Goal: Information Seeking & Learning: Learn about a topic

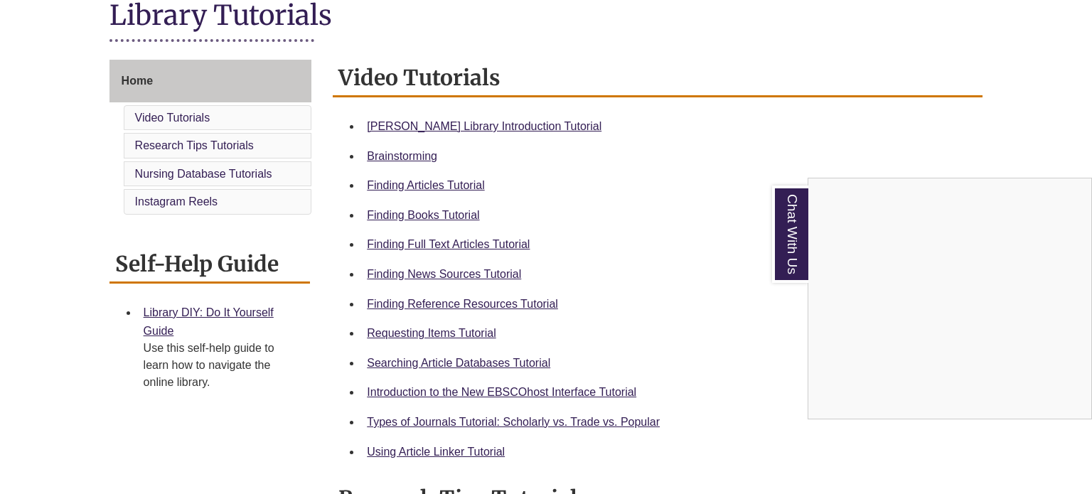
scroll to position [343, 0]
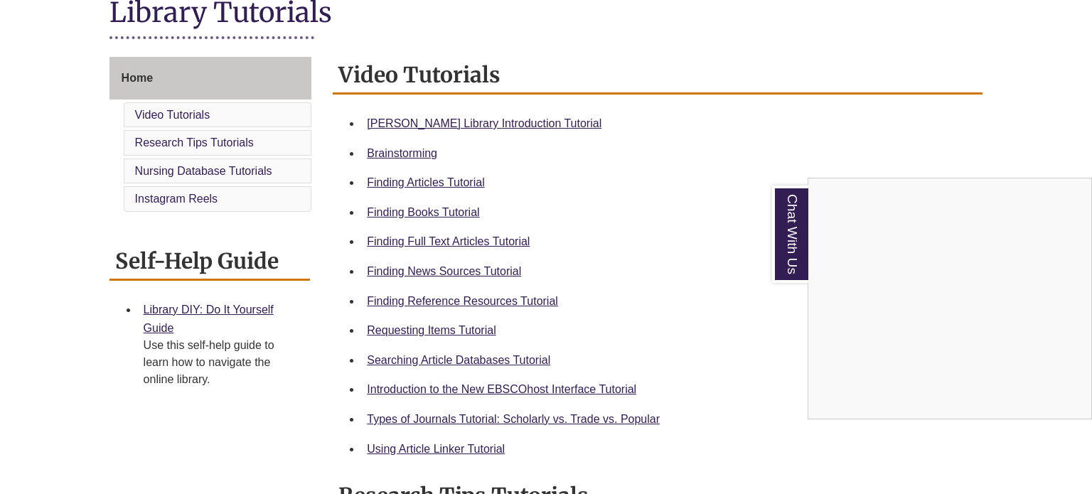
click at [459, 210] on div "Chat With Us" at bounding box center [546, 247] width 1092 height 494
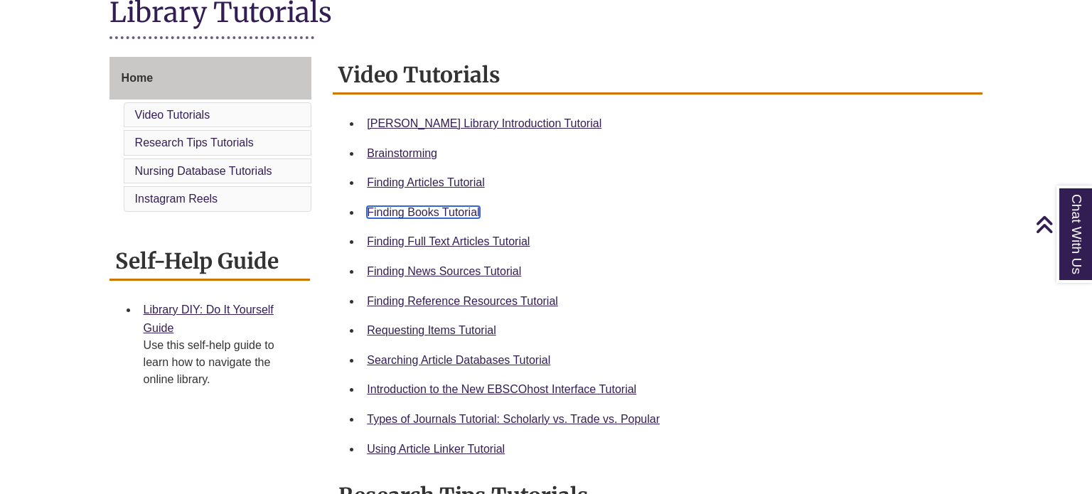
click at [462, 207] on link "Finding Books Tutorial" at bounding box center [423, 212] width 112 height 12
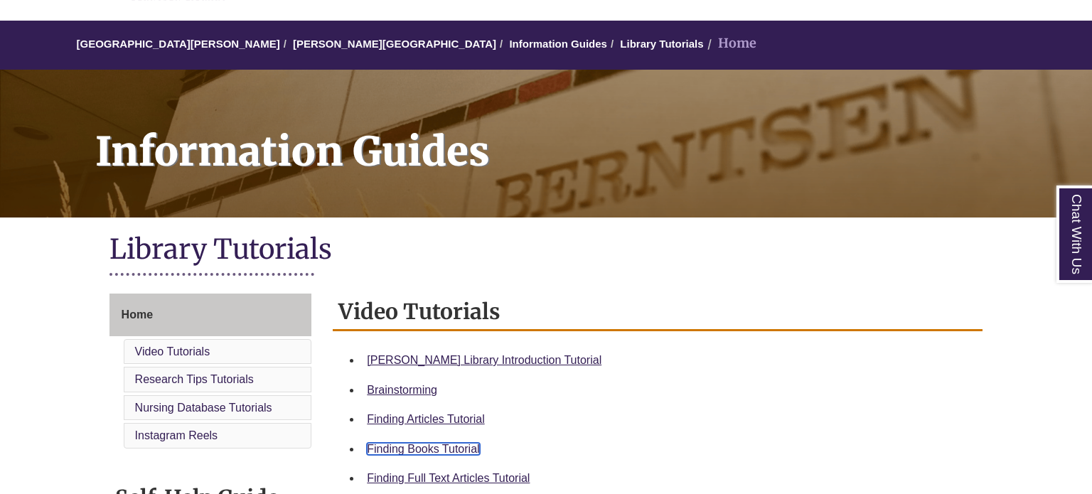
scroll to position [0, 0]
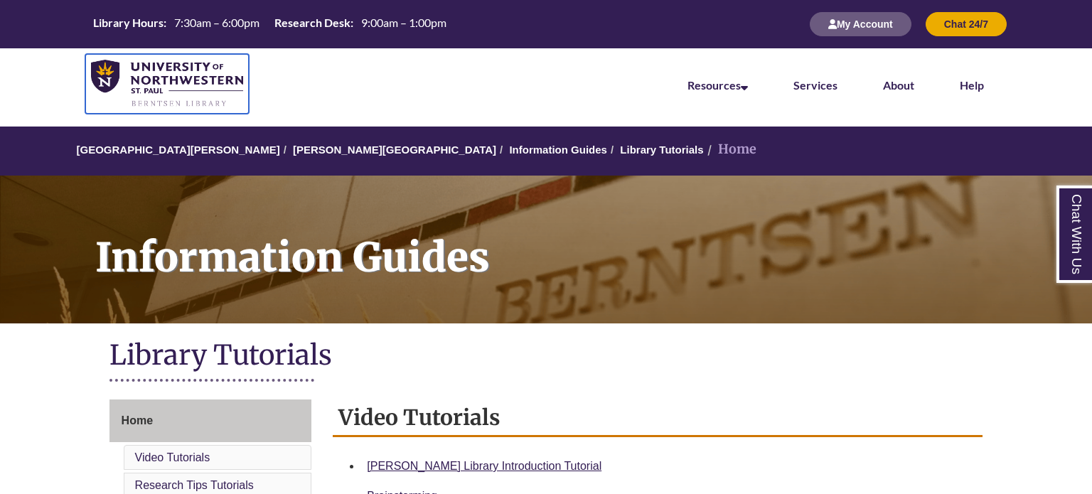
click at [172, 70] on img at bounding box center [167, 84] width 152 height 48
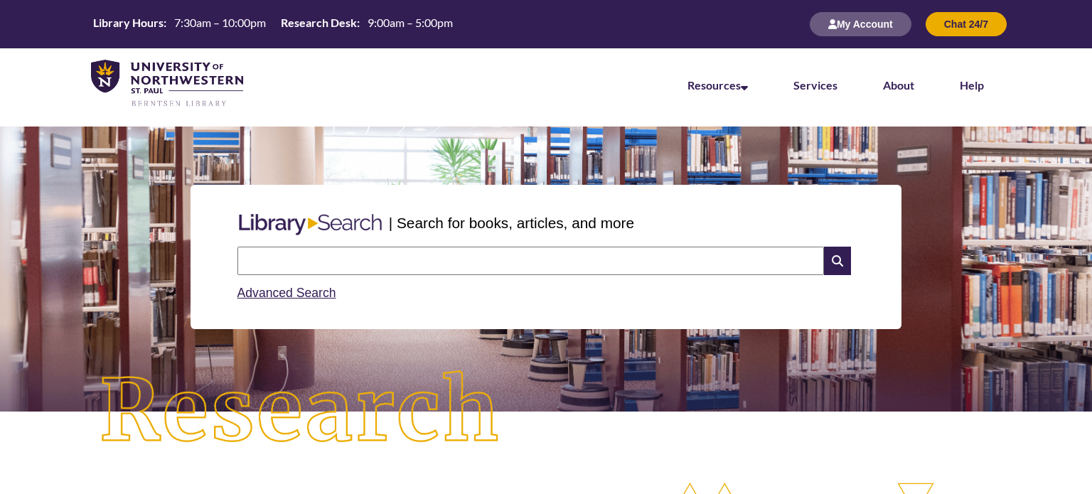
click at [388, 261] on input "text" at bounding box center [531, 261] width 587 height 28
click at [324, 250] on input "**********" at bounding box center [531, 261] width 587 height 28
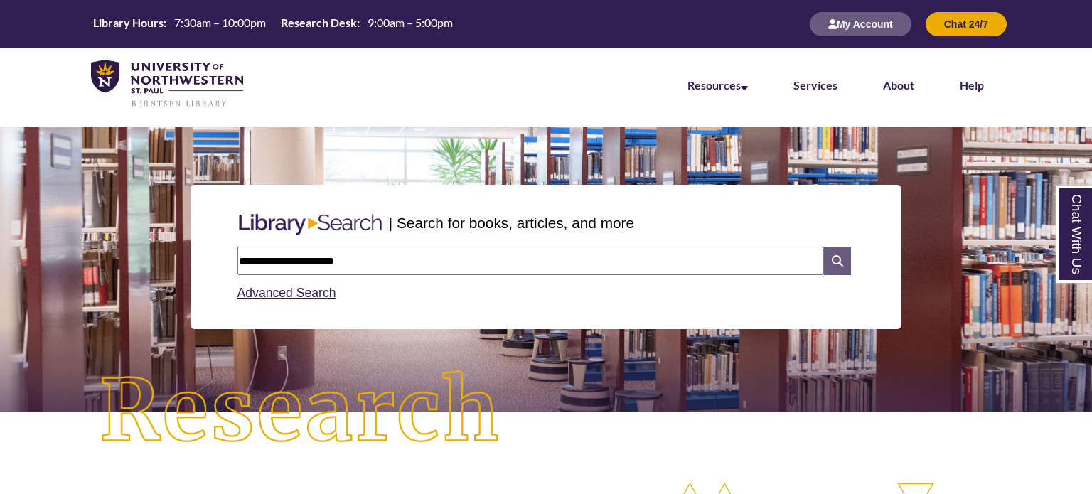
type input "**********"
click at [839, 254] on icon at bounding box center [837, 261] width 27 height 28
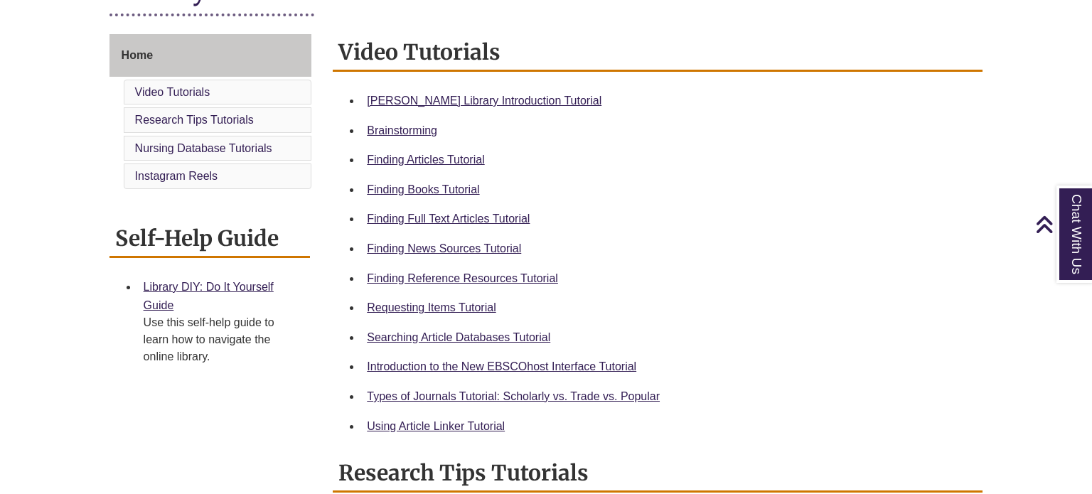
scroll to position [363, 0]
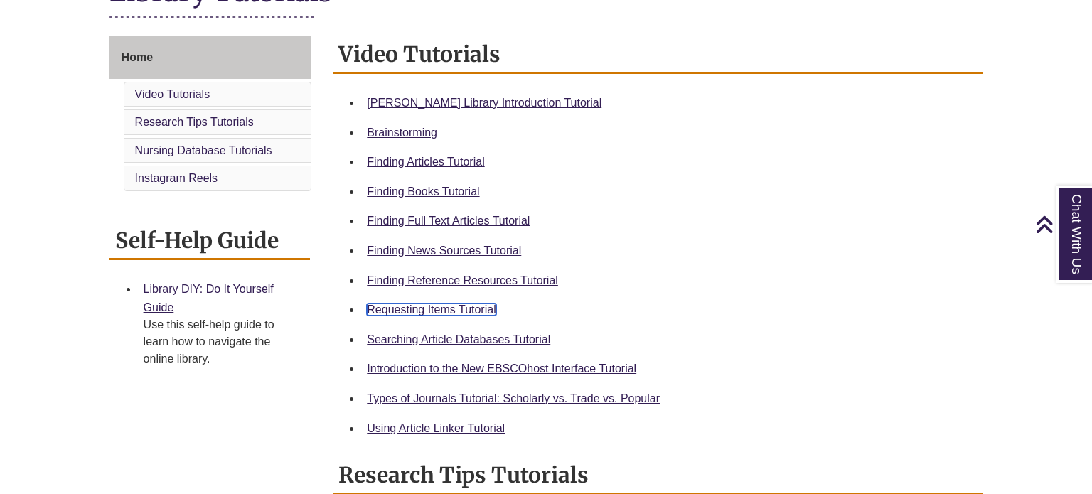
click at [455, 307] on link "Requesting Items Tutorial" at bounding box center [431, 310] width 129 height 12
drag, startPoint x: 343, startPoint y: 53, endPoint x: 535, endPoint y: 58, distance: 192.1
click at [535, 58] on h2 "Video Tutorials" at bounding box center [658, 55] width 650 height 38
drag, startPoint x: 335, startPoint y: 51, endPoint x: 498, endPoint y: 41, distance: 163.2
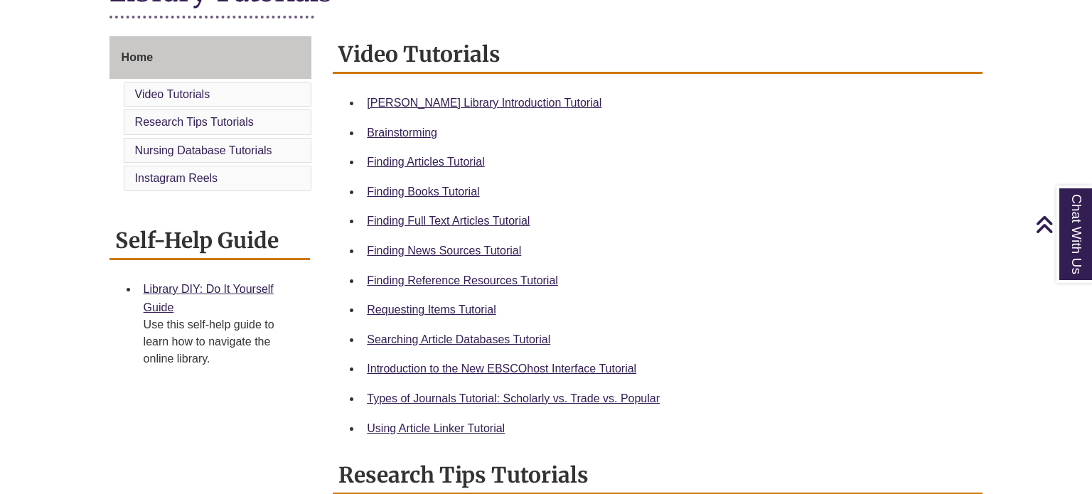
click at [498, 41] on h2 "Video Tutorials" at bounding box center [658, 55] width 650 height 38
drag, startPoint x: 531, startPoint y: 58, endPoint x: 428, endPoint y: 25, distance: 107.7
click at [428, 25] on body "Skip to Main Content Library Hours: 7:30am – 10:00pm Research Desk: 9:00am – 5:…" at bounding box center [546, 488] width 1092 height 1703
click at [428, 25] on div "Library Tutorials" at bounding box center [547, 1] width 874 height 55
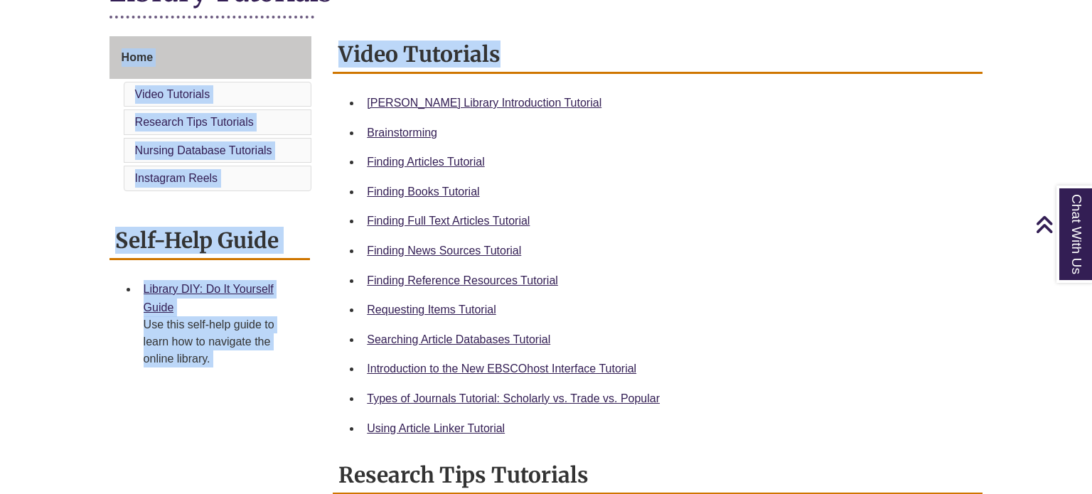
drag, startPoint x: 428, startPoint y: 25, endPoint x: 545, endPoint y: 65, distance: 123.3
click at [545, 65] on body "Skip to Main Content Library Hours: 7:30am – 10:00pm Research Desk: 9:00am – 5:…" at bounding box center [546, 488] width 1092 height 1703
click at [545, 65] on h2 "Video Tutorials" at bounding box center [658, 55] width 650 height 38
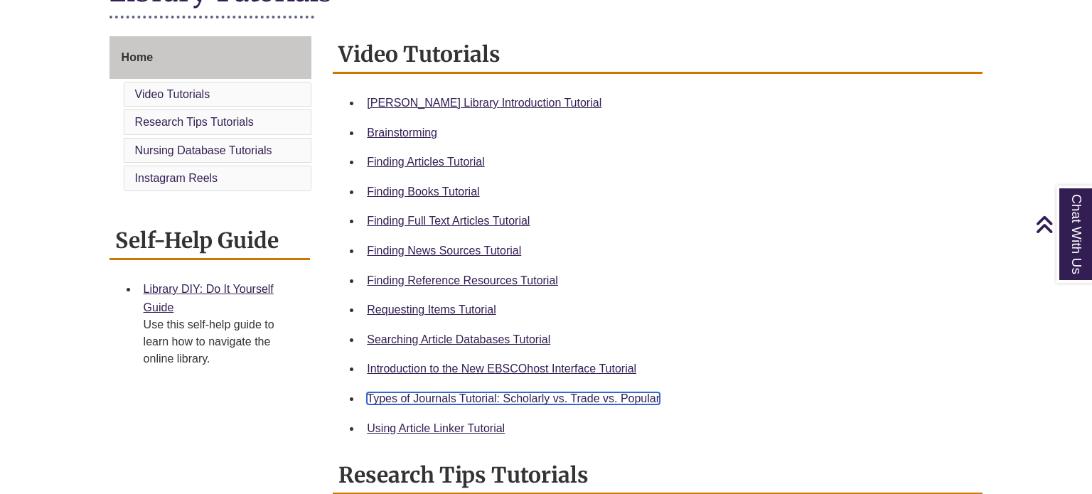
click at [578, 400] on link "Types of Journals Tutorial: Scholarly vs. Trade vs. Popular" at bounding box center [513, 399] width 293 height 12
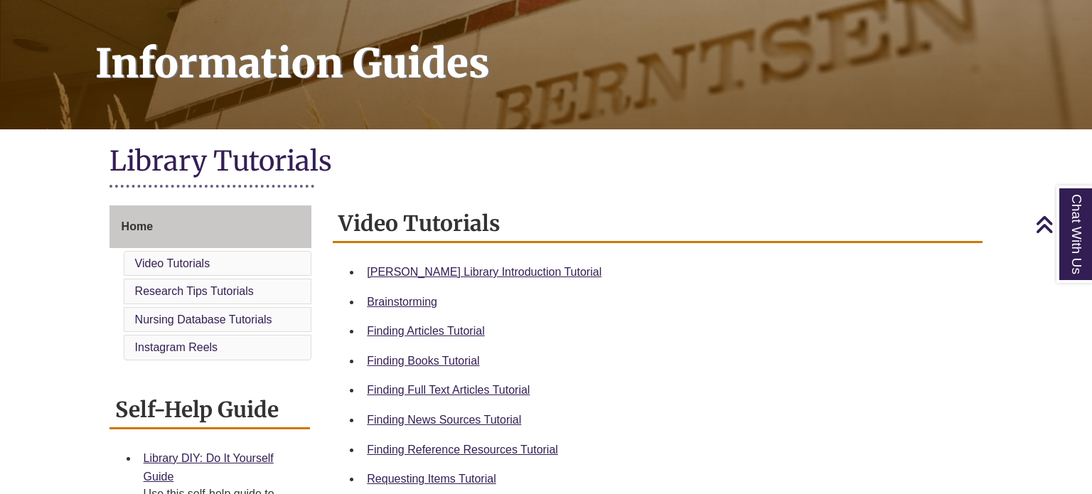
scroll to position [0, 0]
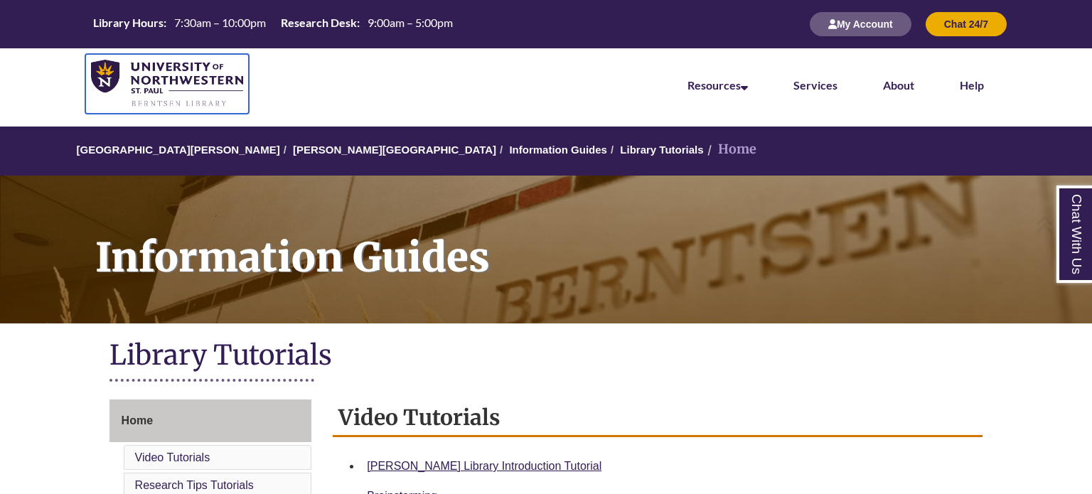
click at [212, 72] on img at bounding box center [167, 84] width 152 height 48
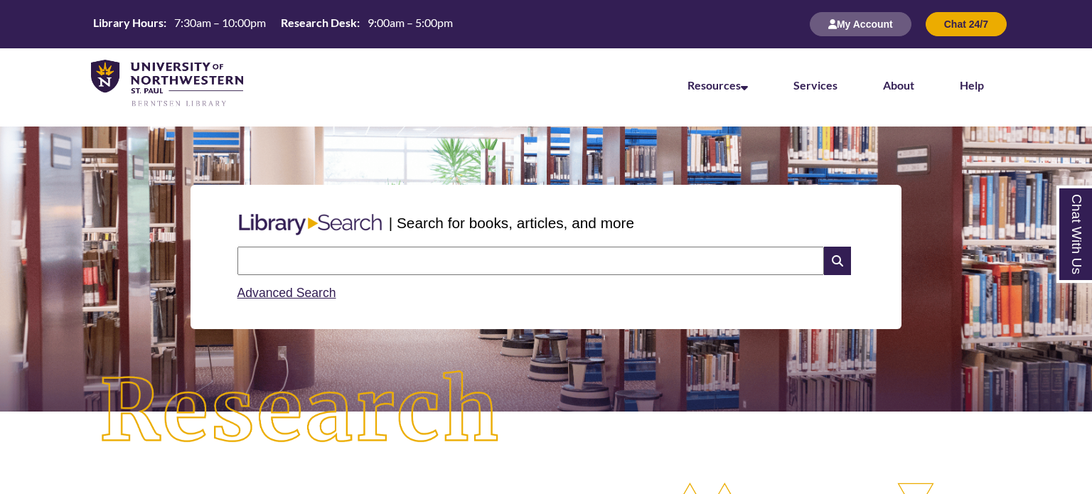
type input "**********"
click at [307, 297] on link "Advanced Search" at bounding box center [287, 293] width 99 height 14
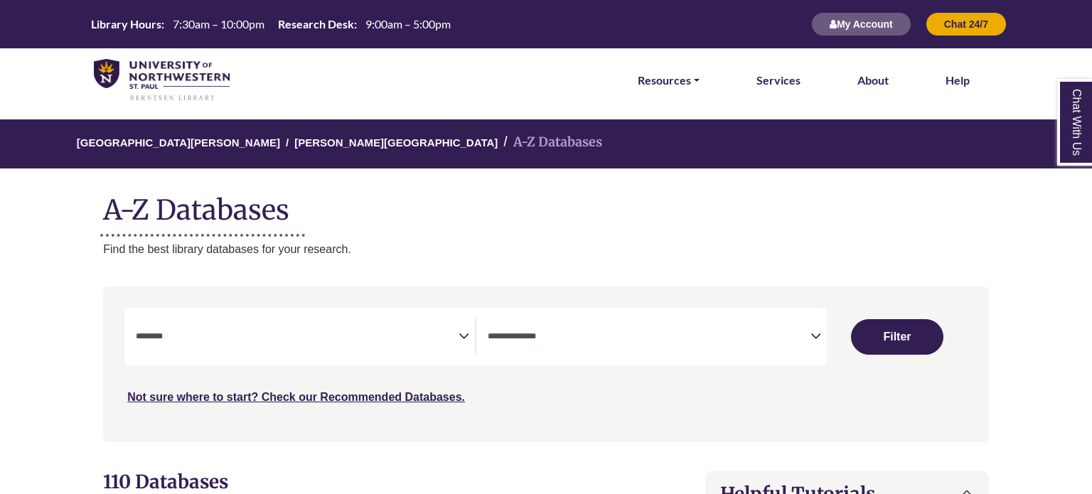
select select "Database Subject Filter"
select select "Database Types Filter"
select select "Database Subject Filter"
select select "Database Types Filter"
click at [378, 332] on textarea "Search" at bounding box center [297, 337] width 323 height 11
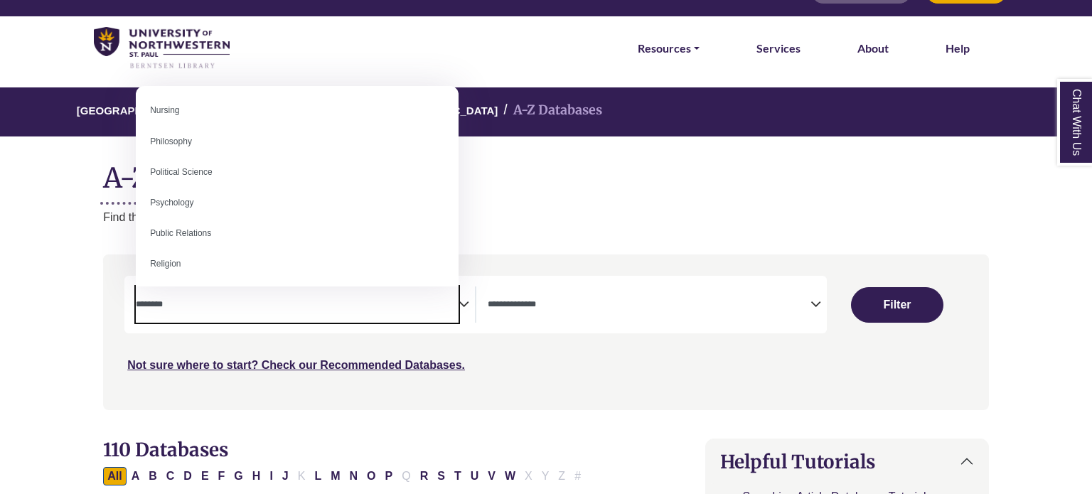
scroll to position [1053, 0]
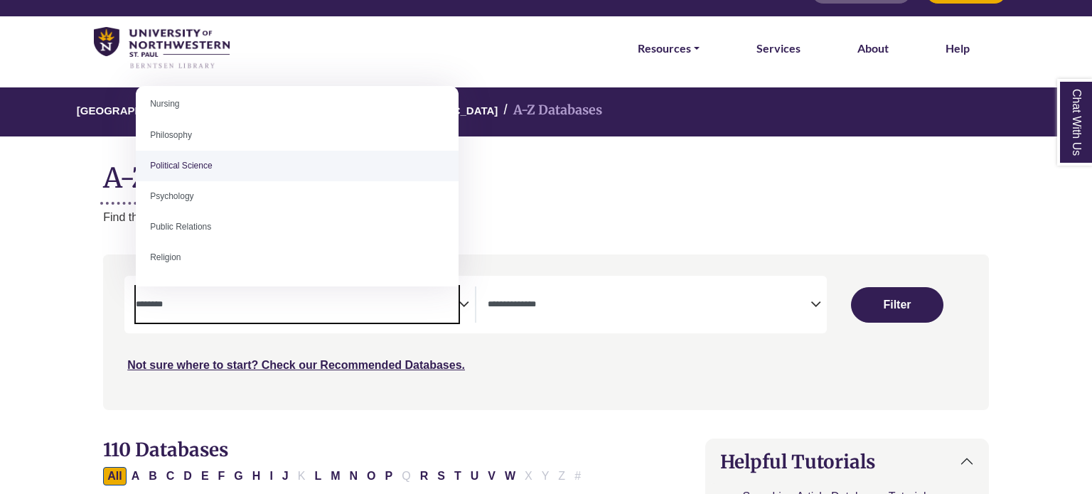
select select "******"
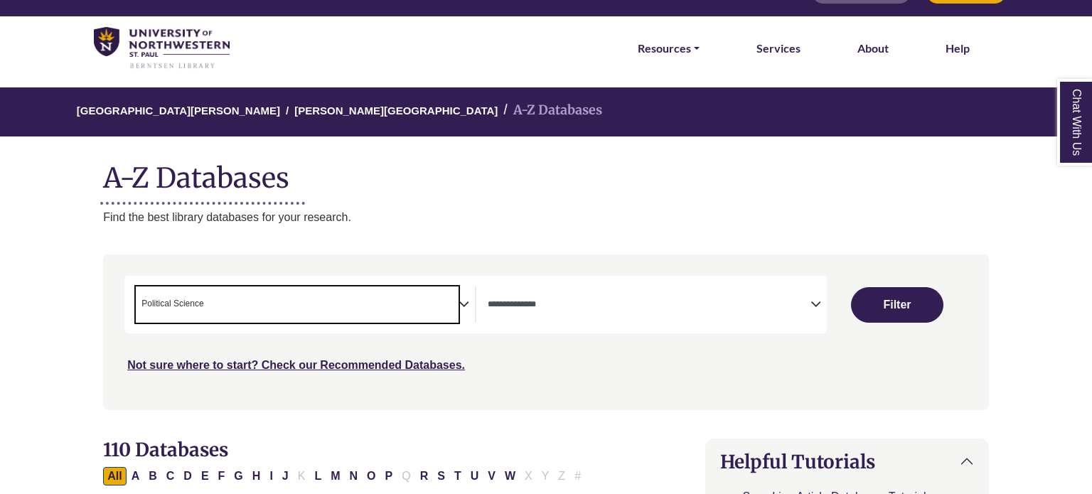
scroll to position [496, 0]
click at [911, 300] on button "Filter" at bounding box center [897, 305] width 92 height 36
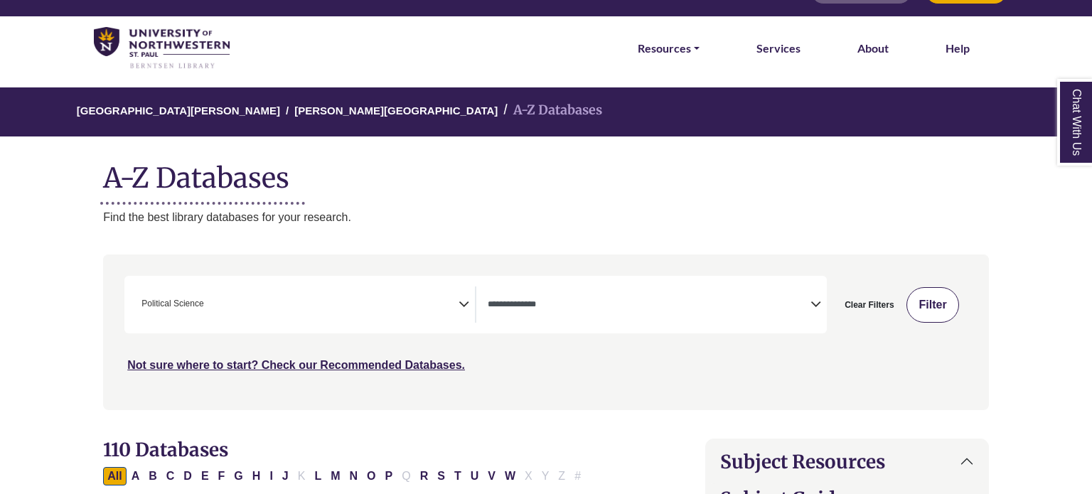
select select "Database Types Filter"
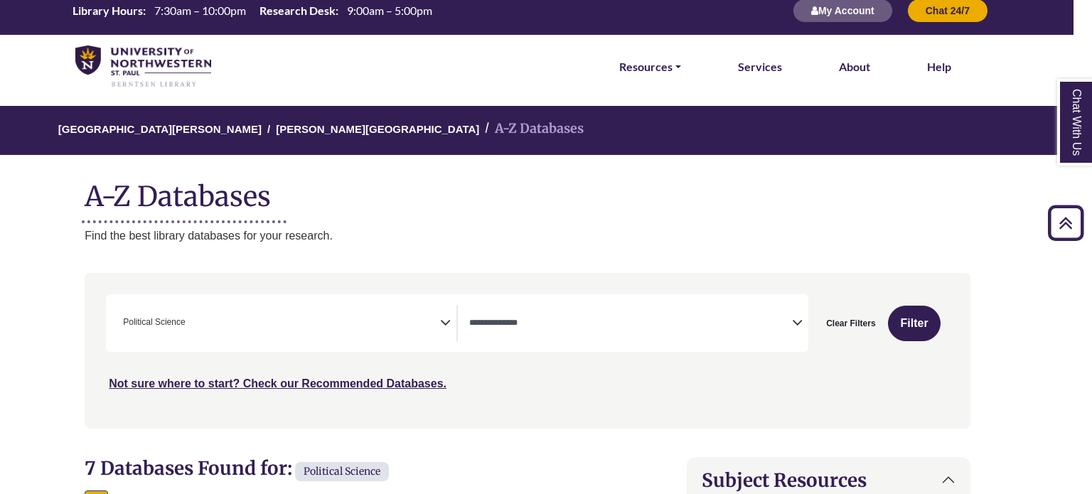
scroll to position [0, 18]
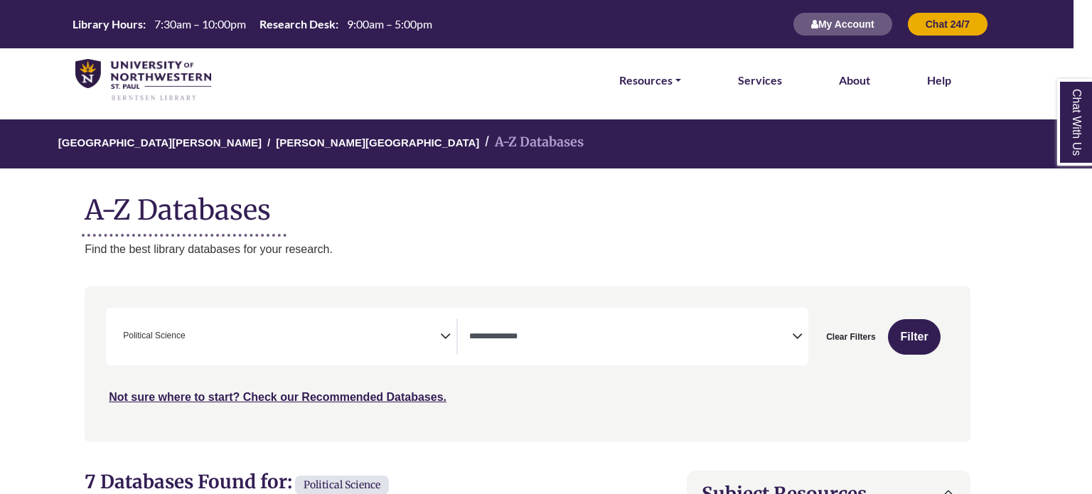
click at [593, 344] on span "Search filters" at bounding box center [630, 337] width 323 height 36
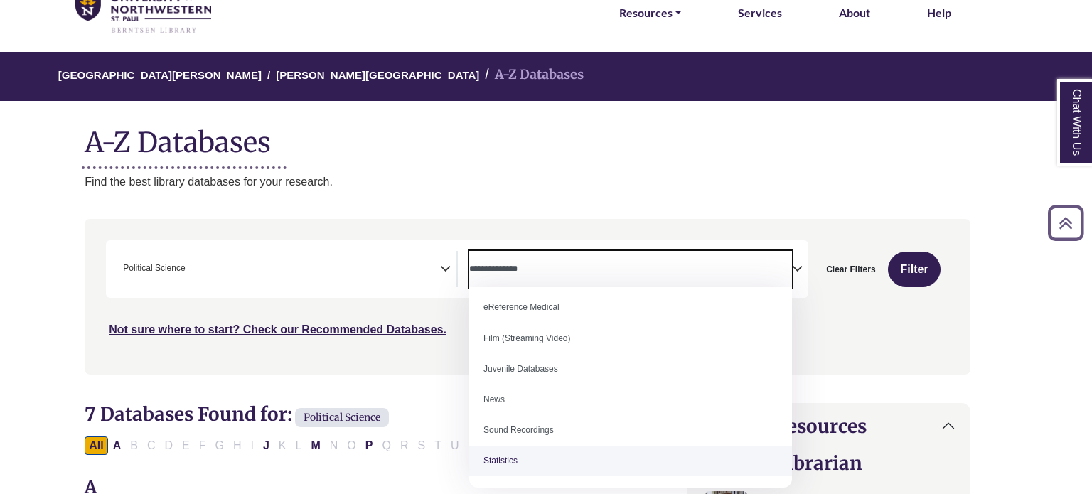
scroll to position [67, 18]
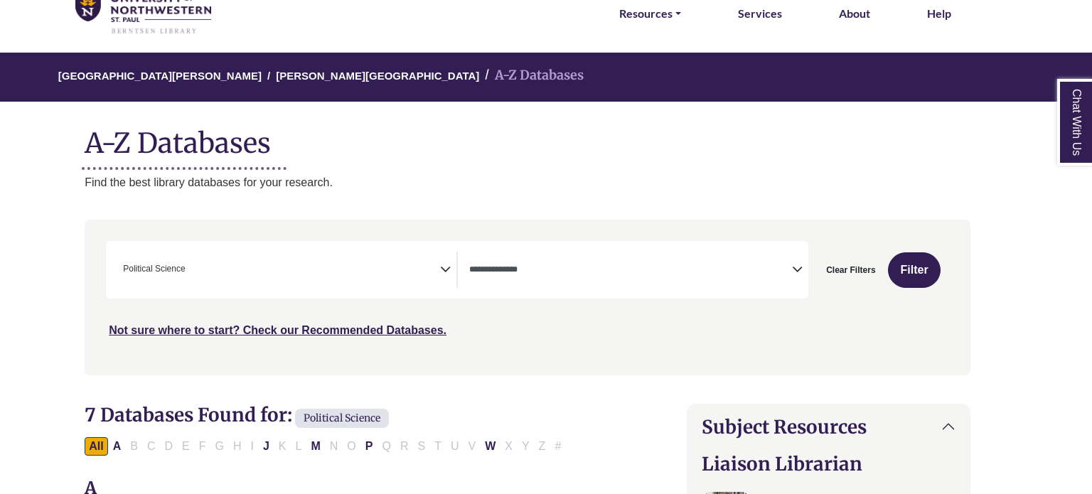
click at [399, 99] on ol "University of Northwestern - St. Paul Berntsen Library A-Z Databases" at bounding box center [527, 77] width 1151 height 49
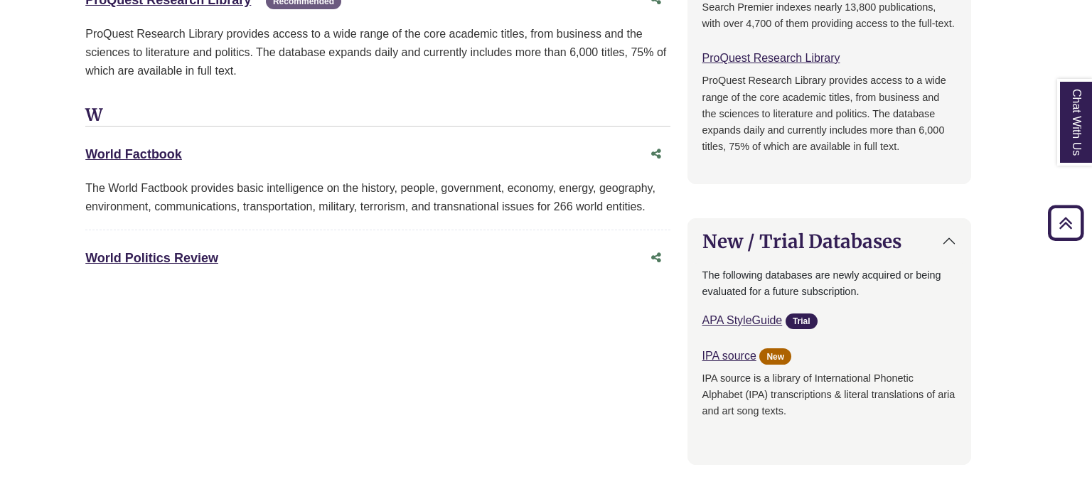
scroll to position [0, 18]
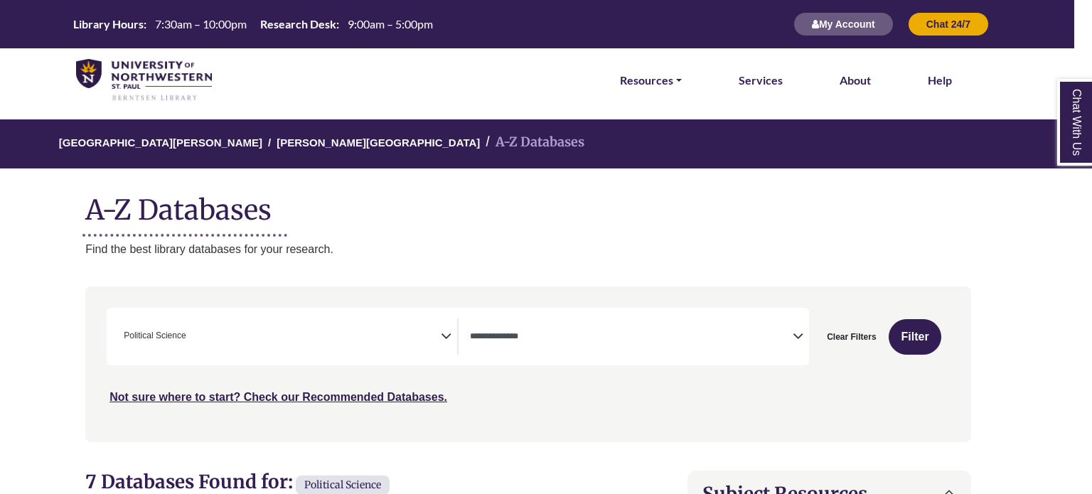
click at [171, 71] on img at bounding box center [144, 80] width 136 height 43
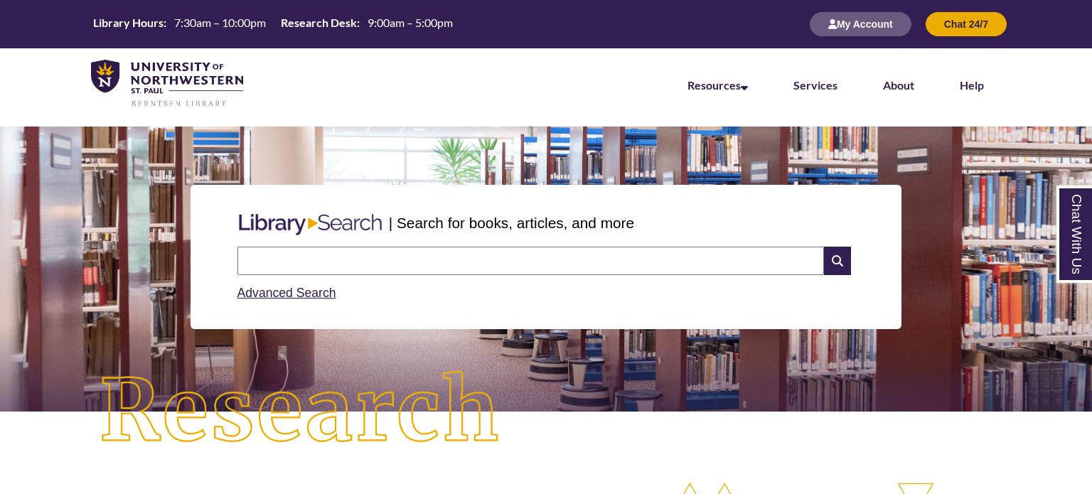
click at [383, 253] on input "text" at bounding box center [531, 261] width 587 height 28
type input "**********"
click at [834, 267] on icon at bounding box center [837, 261] width 27 height 28
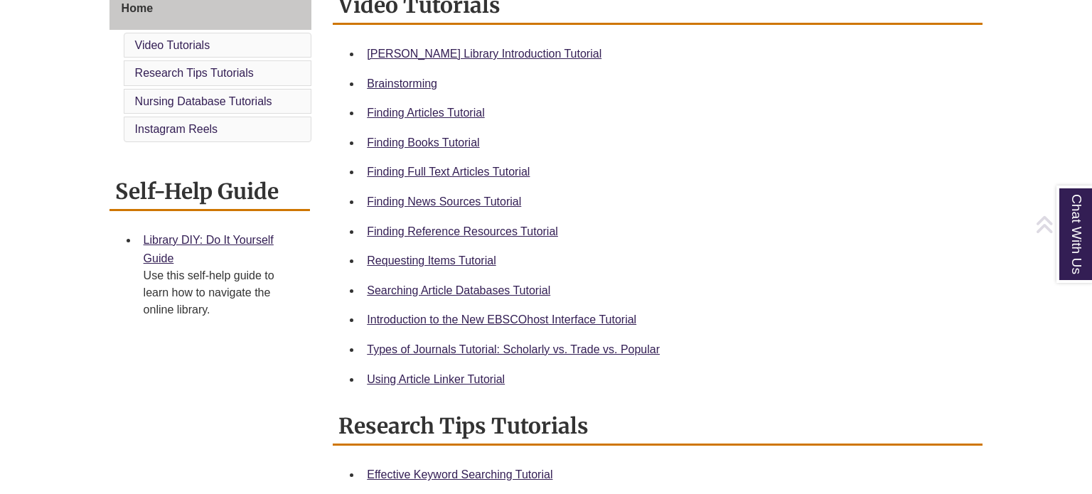
scroll to position [421, 0]
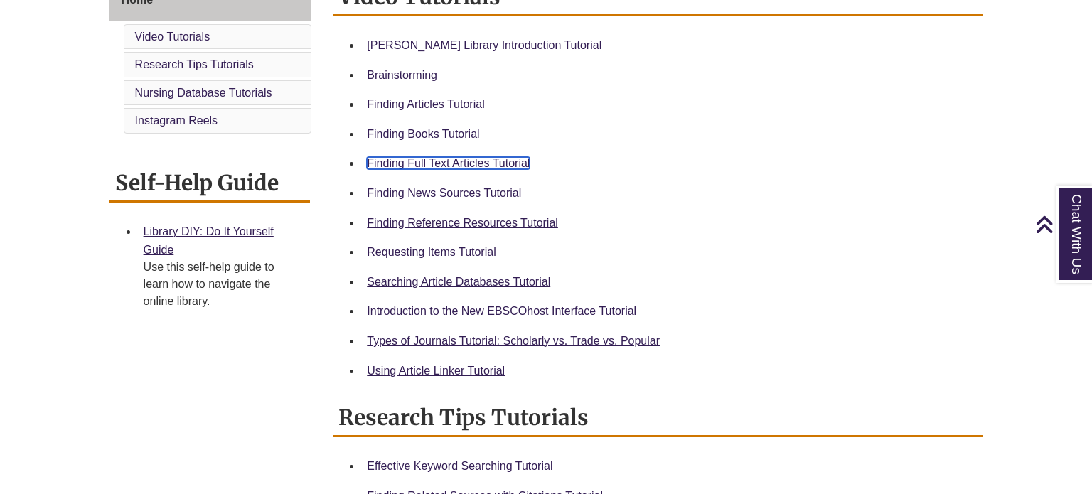
click at [489, 161] on link "Finding Full Text Articles Tutorial" at bounding box center [448, 163] width 163 height 12
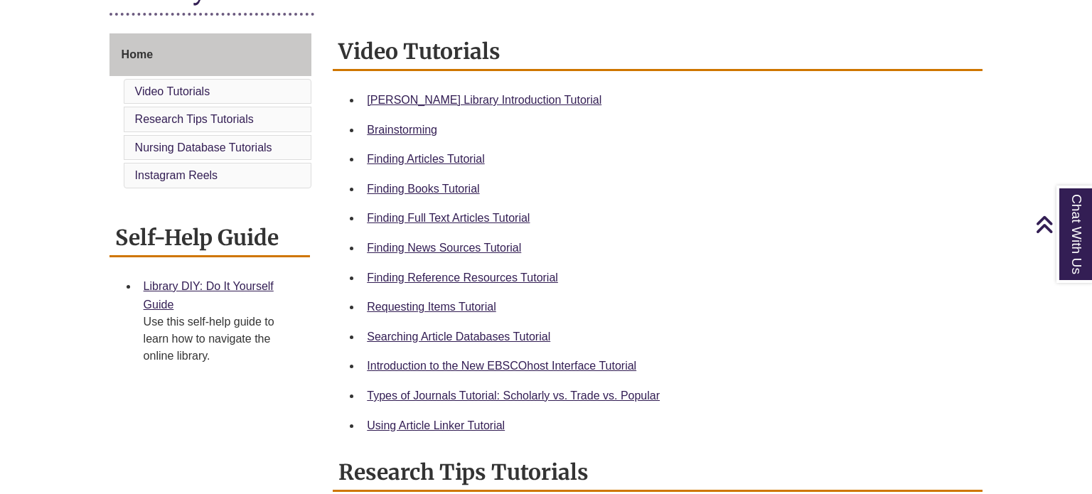
scroll to position [363, 0]
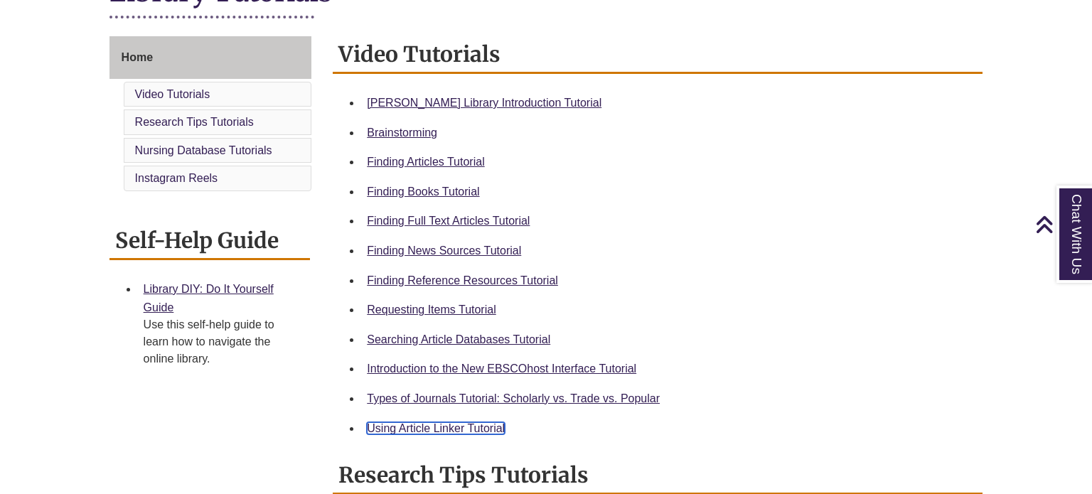
click at [437, 432] on link "Using Article Linker Tutorial" at bounding box center [436, 428] width 138 height 12
